Goal: Information Seeking & Learning: Understand process/instructions

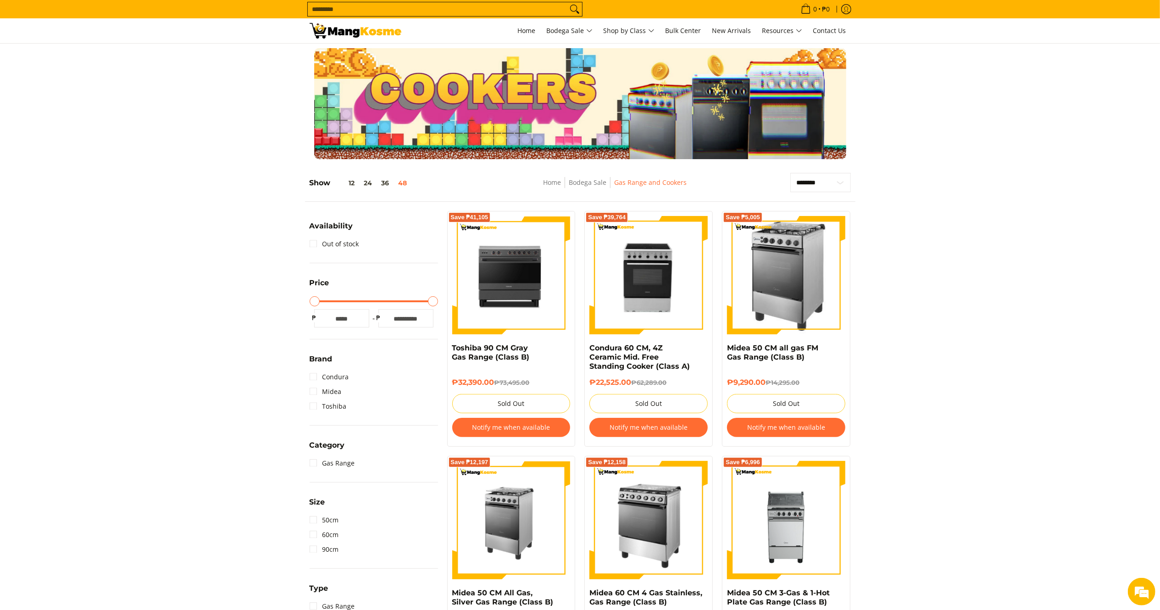
click at [340, 30] on img at bounding box center [356, 31] width 92 height 16
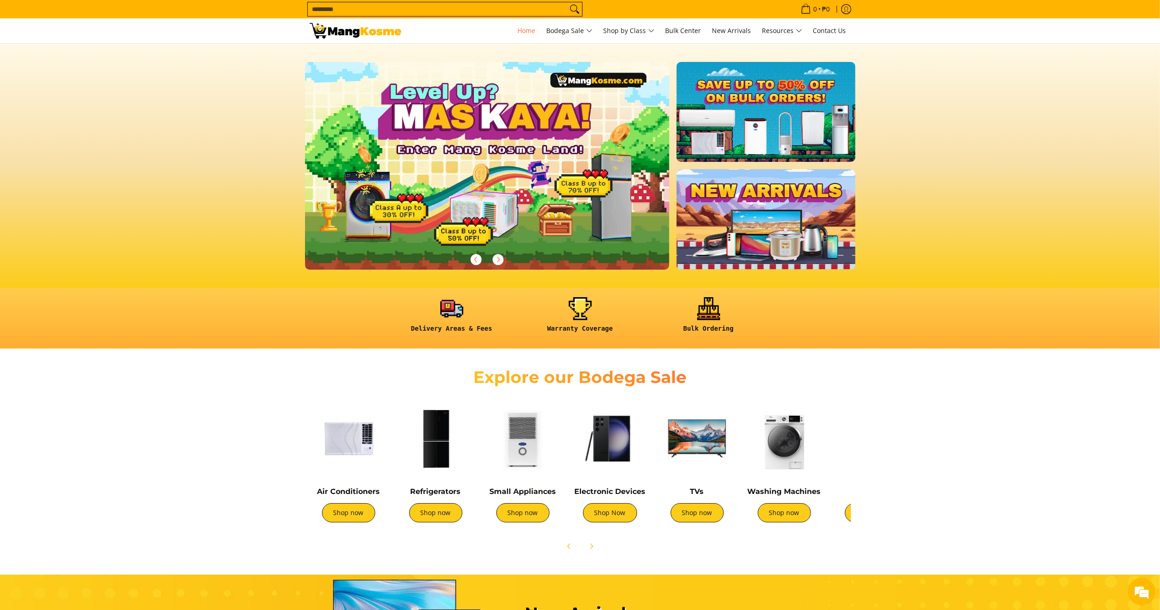
click at [477, 3] on input "Search..." at bounding box center [438, 9] width 260 height 14
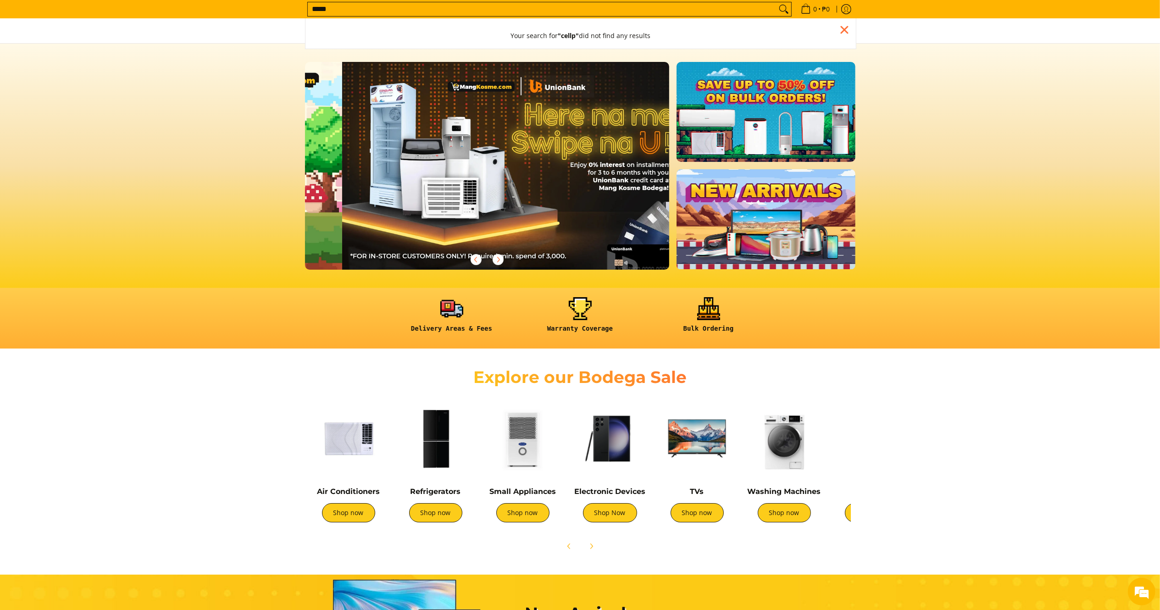
scroll to position [0, 364]
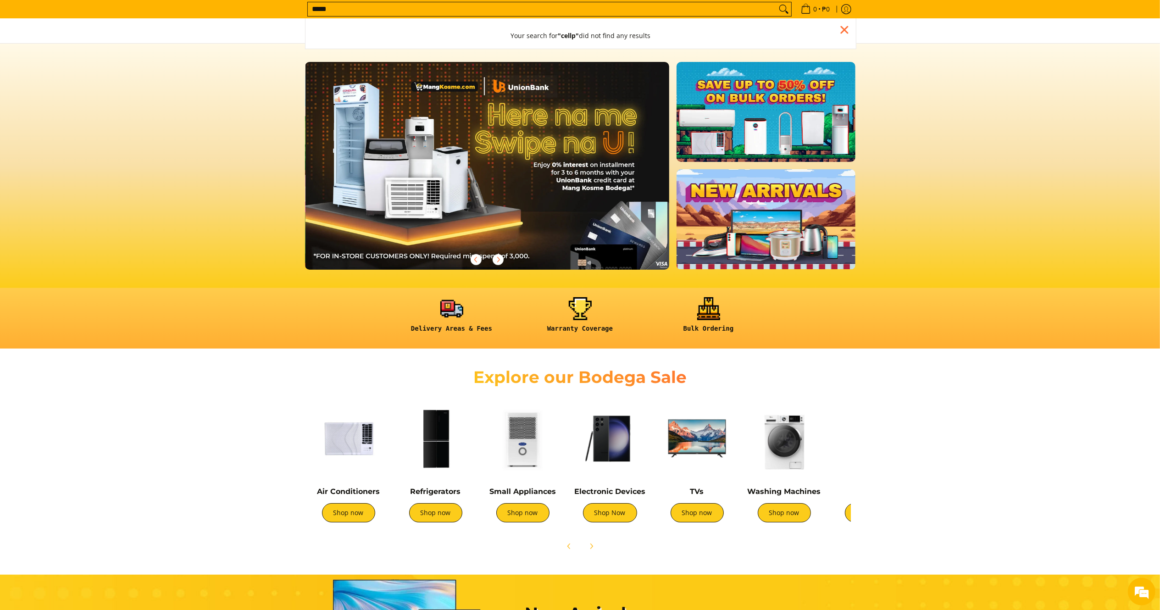
drag, startPoint x: 615, startPoint y: 458, endPoint x: 608, endPoint y: 460, distance: 7.3
click at [612, 459] on img at bounding box center [610, 438] width 78 height 78
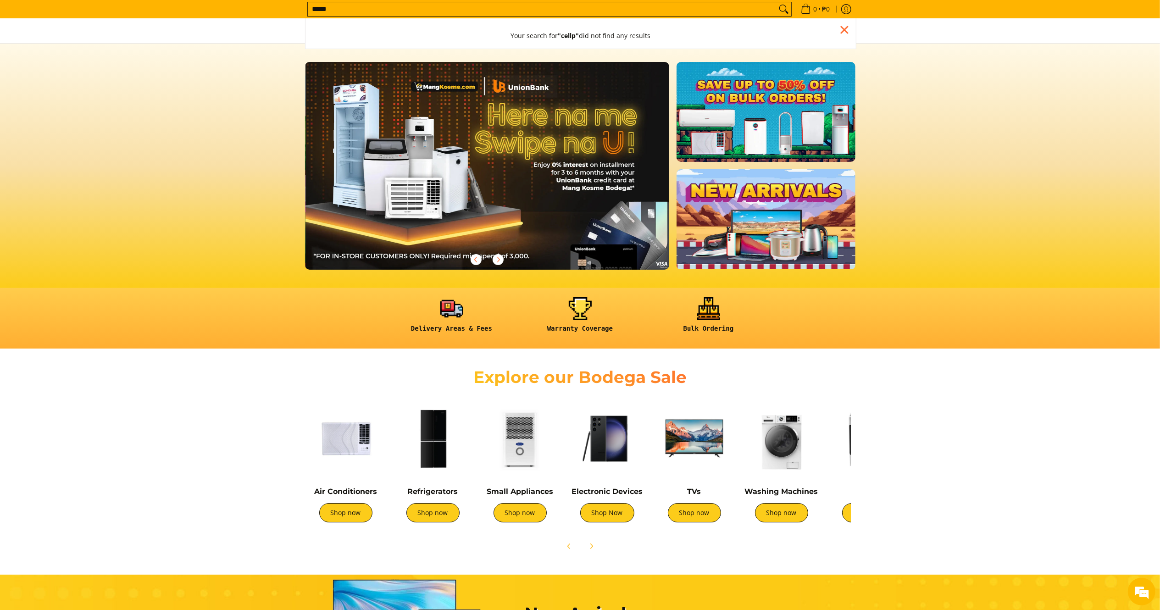
type input "*****"
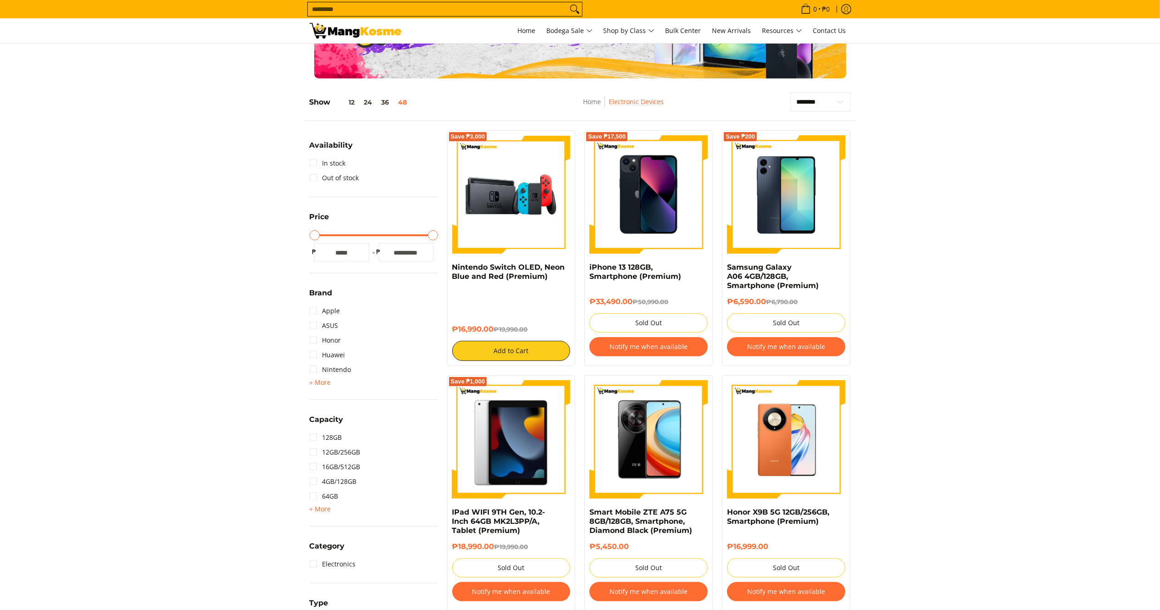
scroll to position [85, 0]
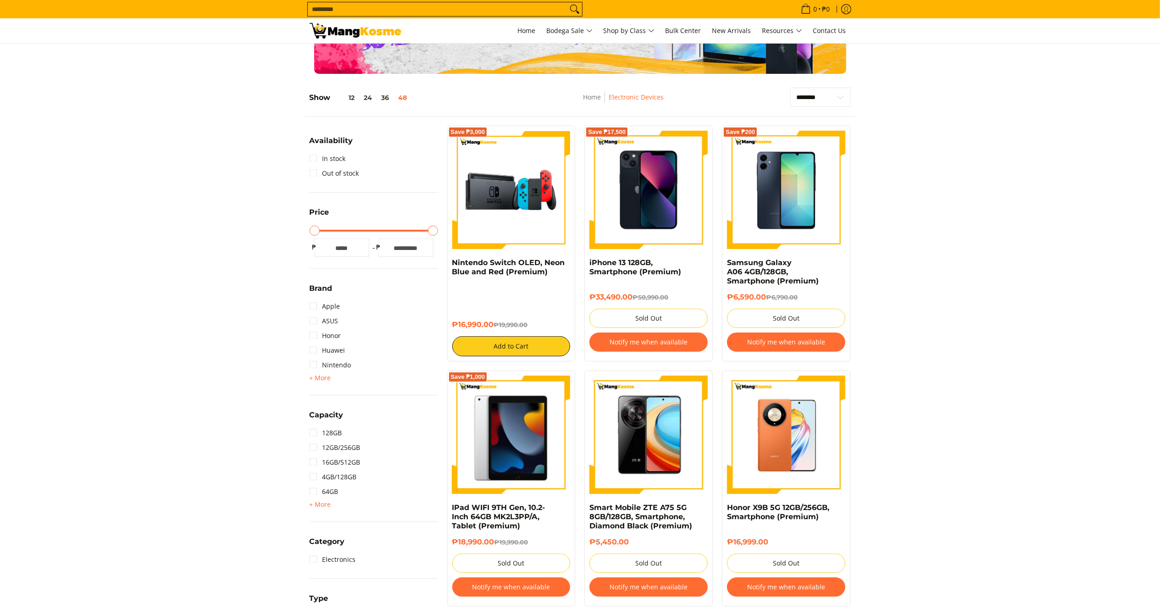
drag, startPoint x: 0, startPoint y: 0, endPoint x: 1173, endPoint y: 146, distance: 1182.3
click at [378, 31] on img at bounding box center [356, 31] width 92 height 16
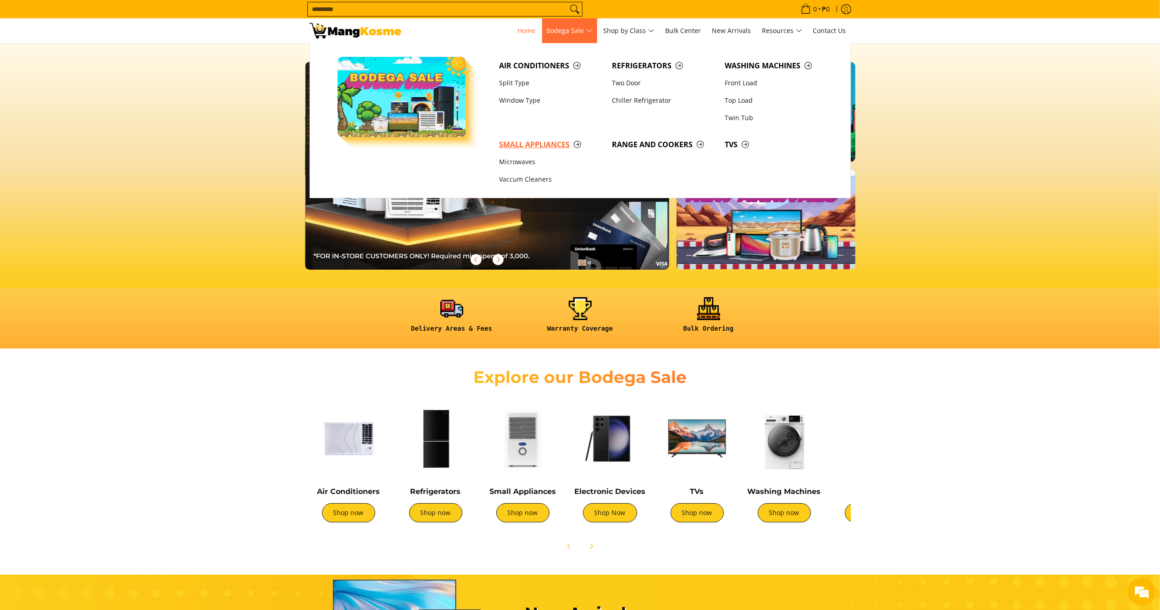
click at [532, 145] on span "Small Appliances" at bounding box center [551, 144] width 104 height 11
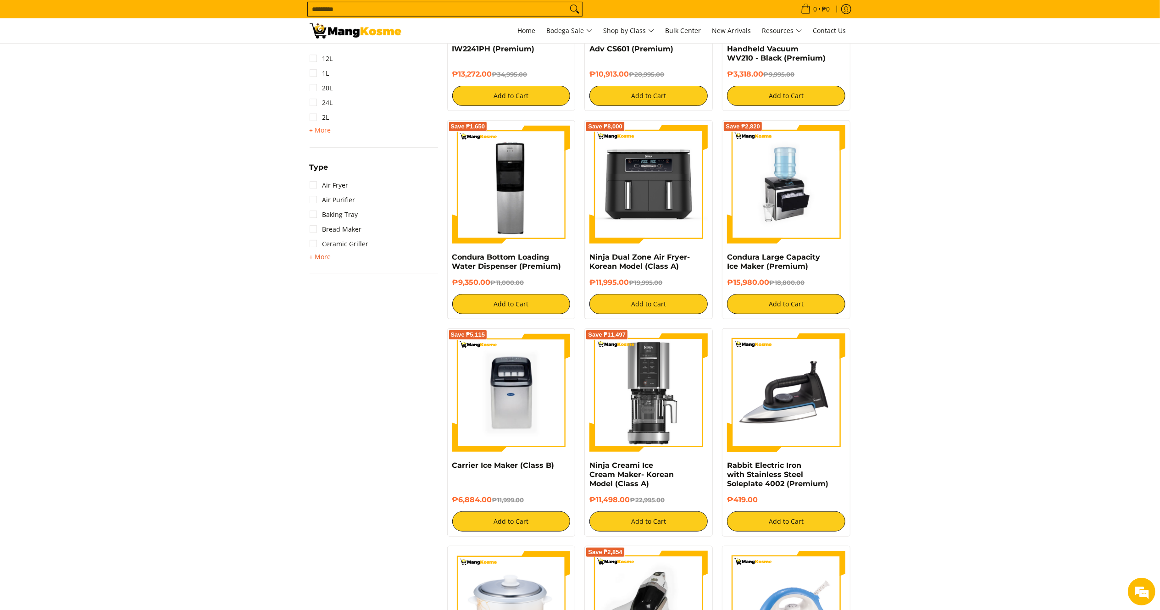
click at [325, 251] on span "+ More - Less" at bounding box center [321, 256] width 22 height 11
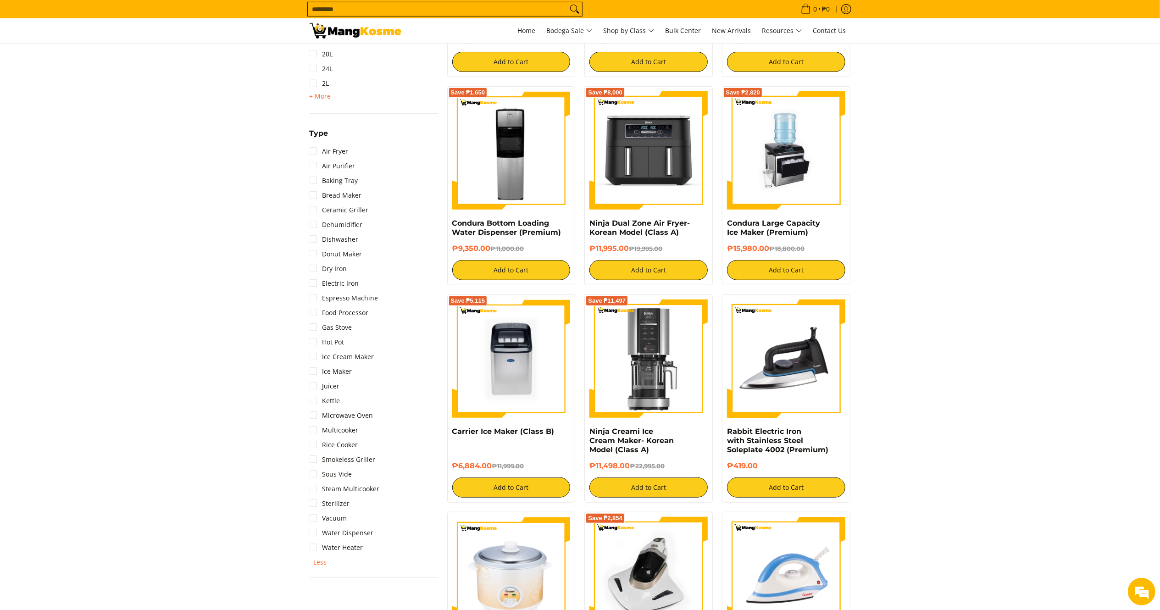
click at [345, 34] on img at bounding box center [356, 31] width 92 height 16
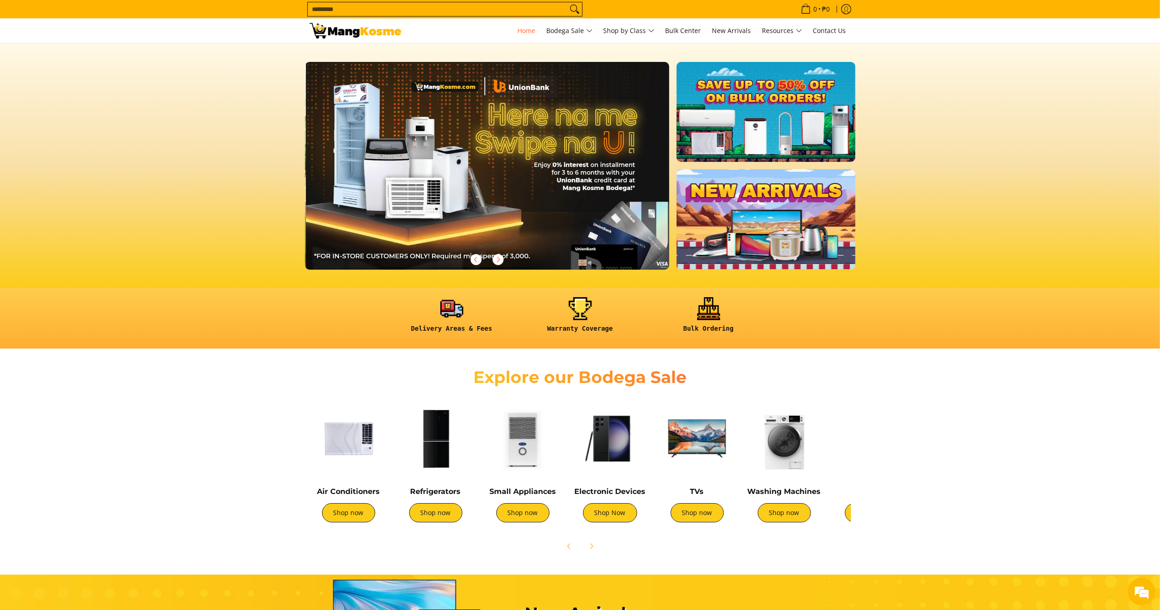
scroll to position [0, 364]
click at [387, 2] on input "Search..." at bounding box center [438, 9] width 260 height 14
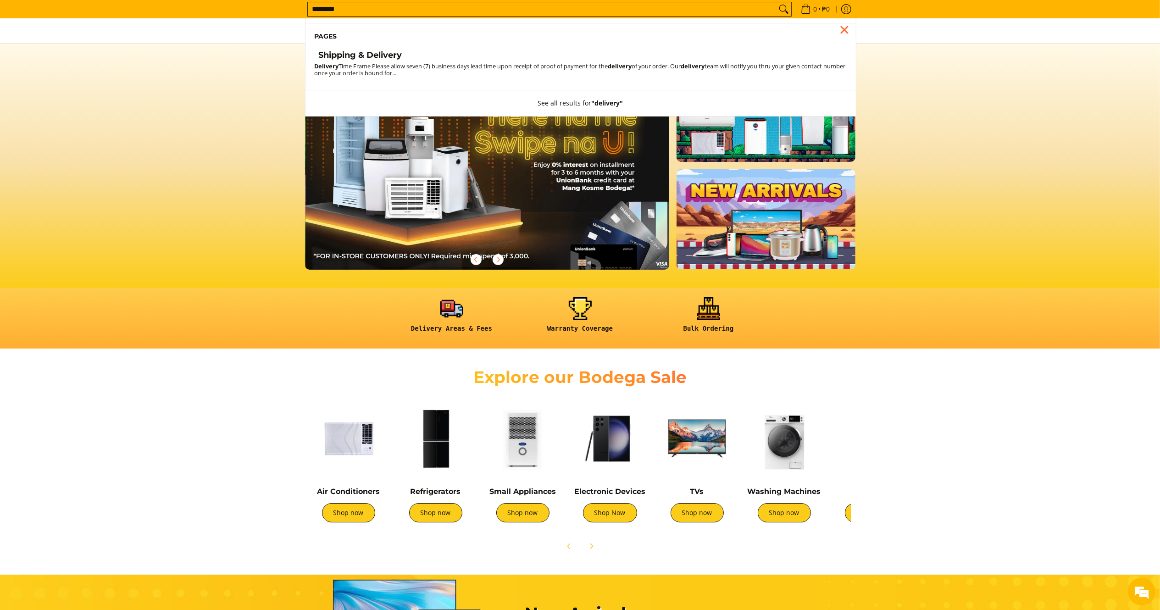
type input "********"
click at [394, 49] on li "Pages" at bounding box center [580, 36] width 550 height 27
click at [394, 62] on span "Shipping & Delivery" at bounding box center [360, 56] width 83 height 13
